Goal: Task Accomplishment & Management: Manage account settings

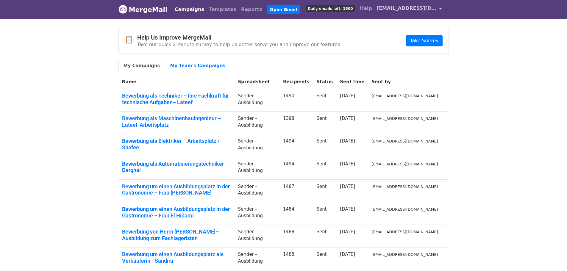
click at [425, 11] on span "[EMAIL_ADDRESS][DOMAIN_NAME]" at bounding box center [406, 8] width 59 height 7
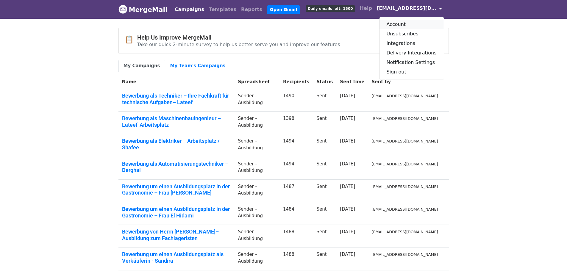
click at [408, 23] on link "Account" at bounding box center [411, 25] width 64 height 10
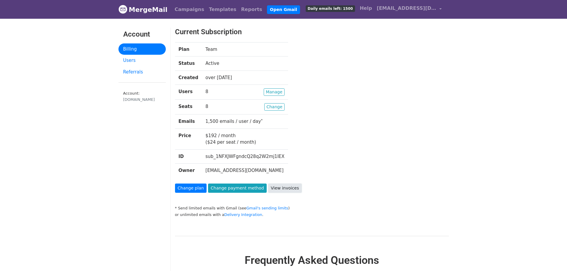
click at [273, 187] on link "View invoices" at bounding box center [285, 187] width 34 height 9
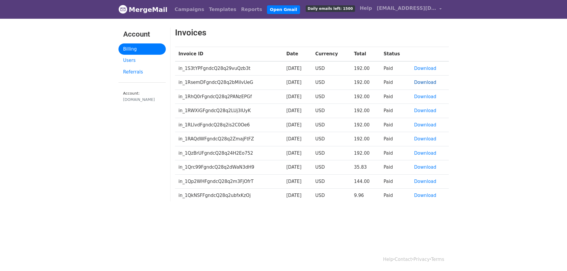
click at [421, 81] on link "Download" at bounding box center [425, 82] width 22 height 5
click at [427, 66] on link "Download" at bounding box center [425, 68] width 22 height 5
